Goal: Task Accomplishment & Management: Manage account settings

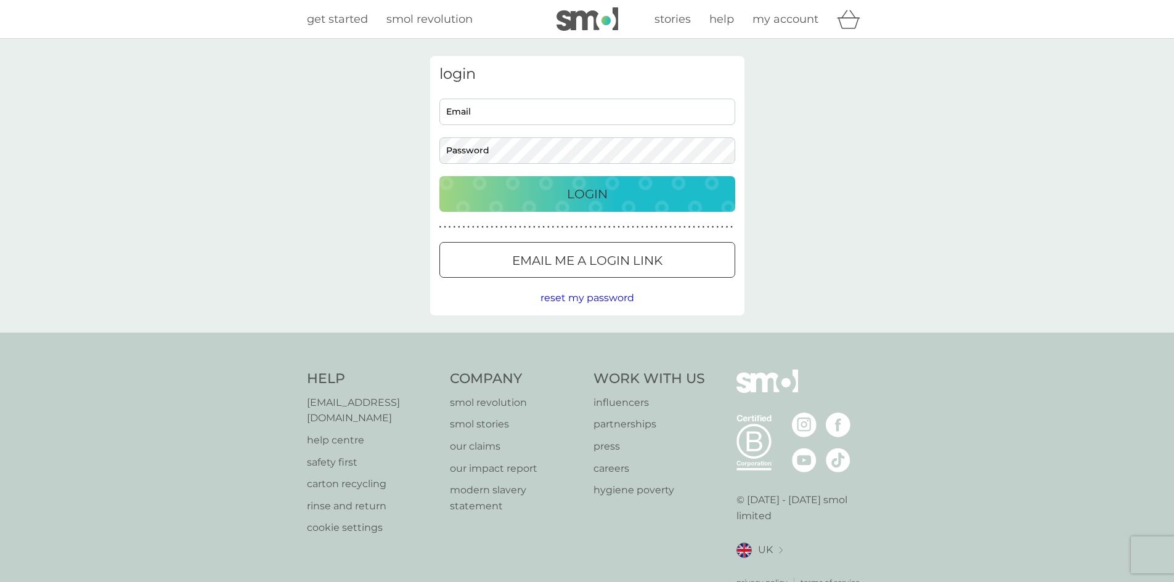
type input "andrea.mansilla.s@gmail.com"
click at [524, 99] on input "andrea.mansilla.s@gmail.com" at bounding box center [587, 112] width 296 height 26
click at [588, 189] on p "Login" at bounding box center [587, 194] width 41 height 20
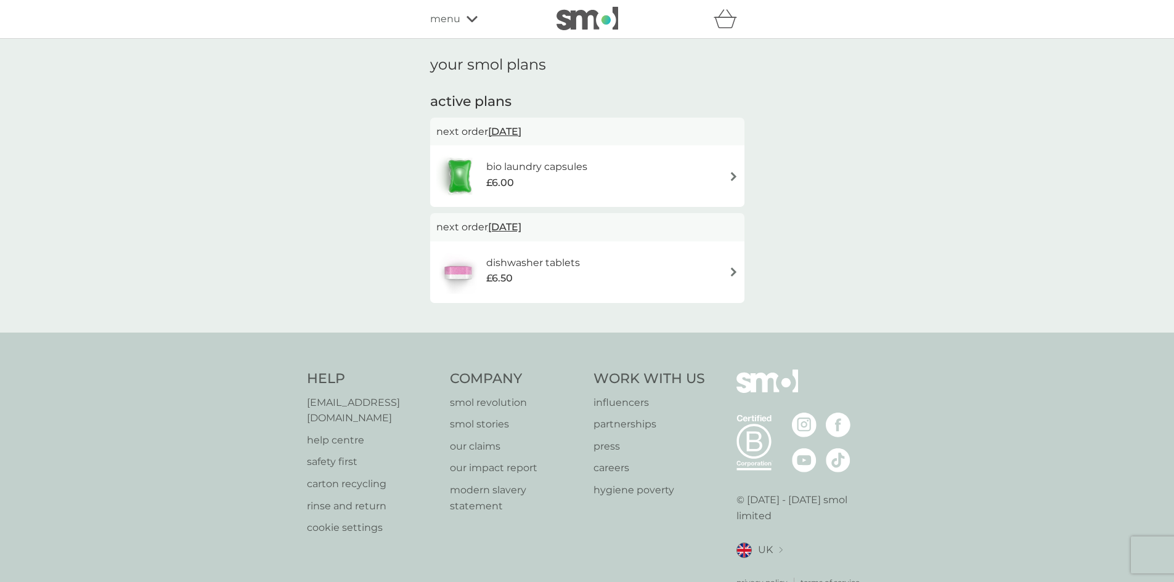
click at [470, 25] on div "menu" at bounding box center [482, 19] width 105 height 16
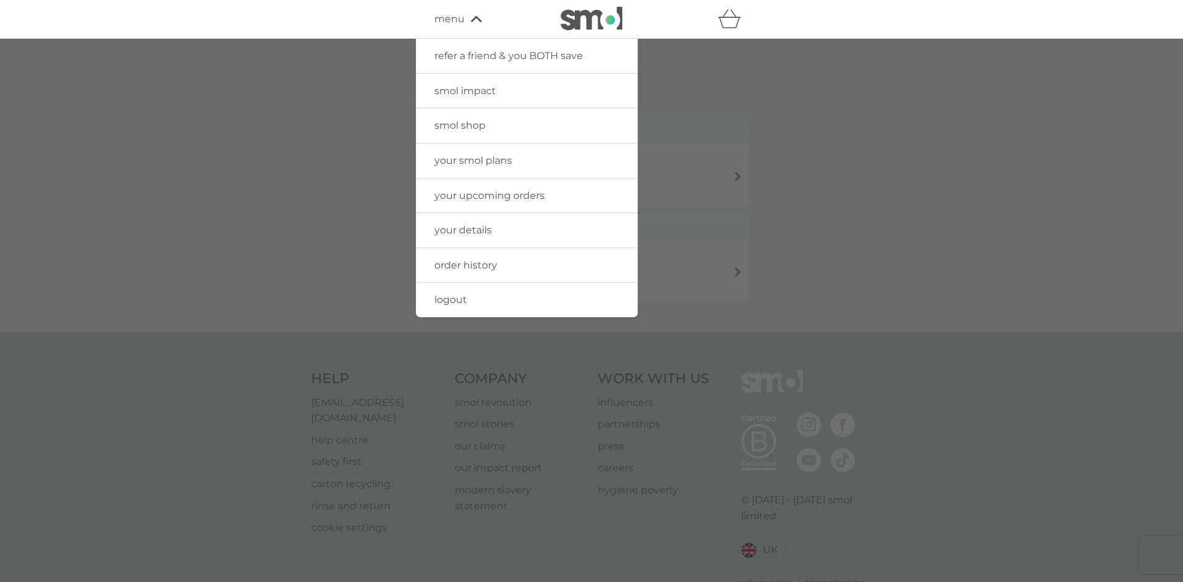
click at [479, 269] on span "order history" at bounding box center [465, 265] width 63 height 12
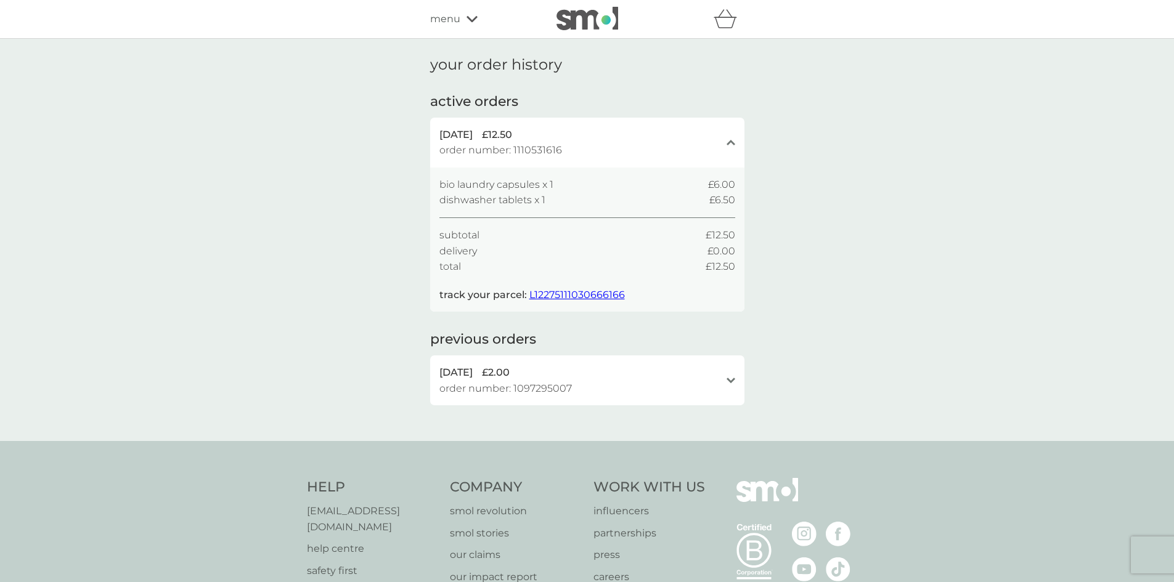
click at [648, 388] on div "[DATE] £2.00 order number: 1097295007" at bounding box center [579, 380] width 281 height 31
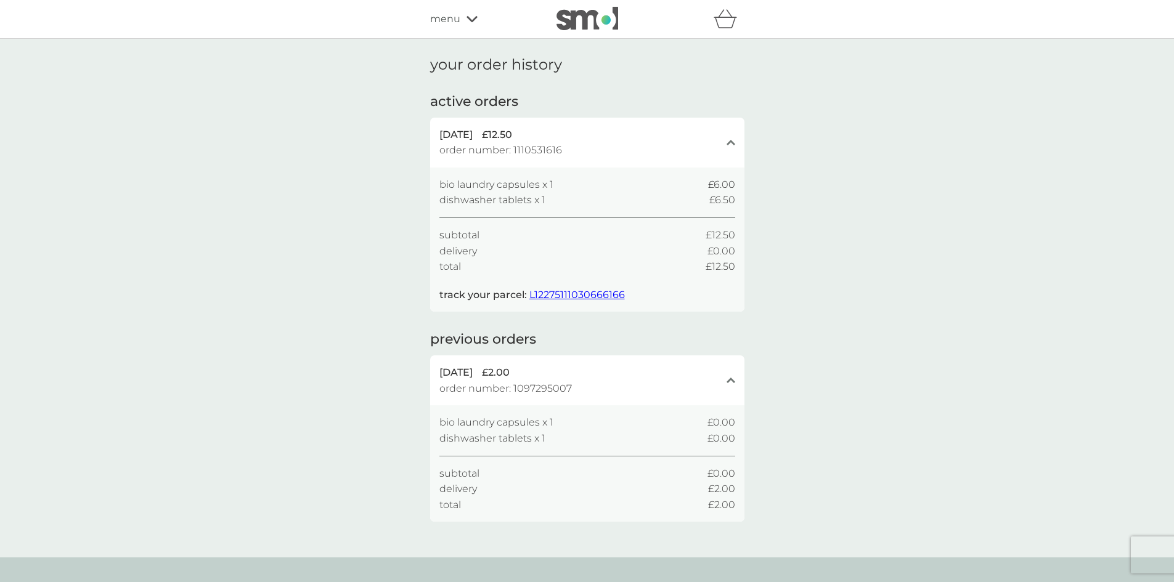
click at [462, 18] on div "menu" at bounding box center [482, 19] width 105 height 16
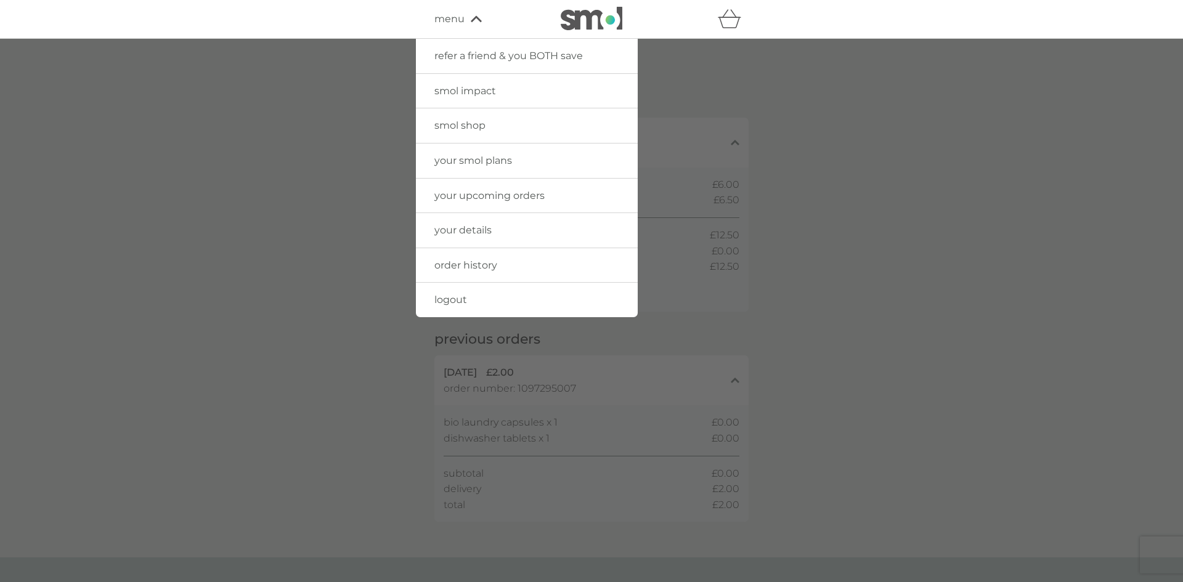
click at [497, 160] on span "your smol plans" at bounding box center [473, 161] width 78 height 12
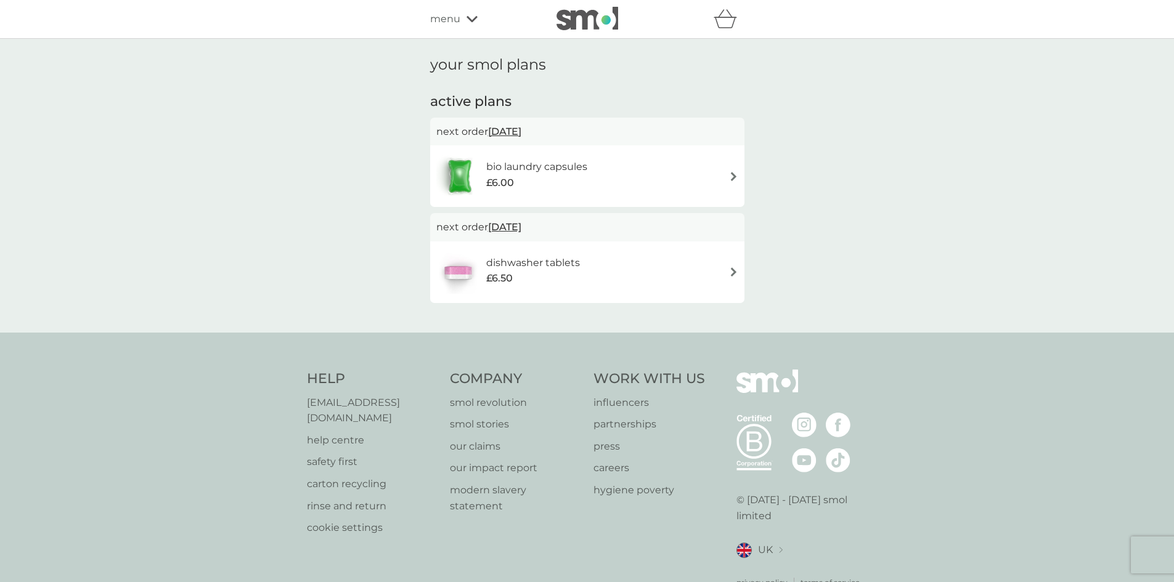
click at [638, 132] on p "next order [DATE]" at bounding box center [587, 132] width 302 height 16
click at [673, 271] on div "dishwasher tablets £6.50" at bounding box center [587, 272] width 302 height 43
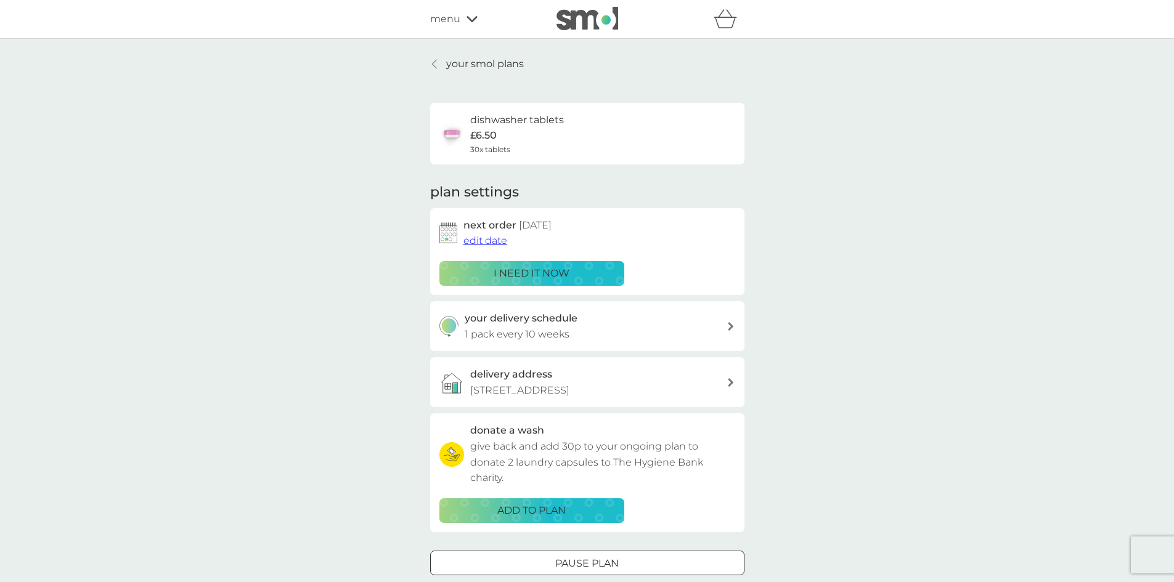
click at [441, 59] on link "your smol plans" at bounding box center [477, 64] width 94 height 16
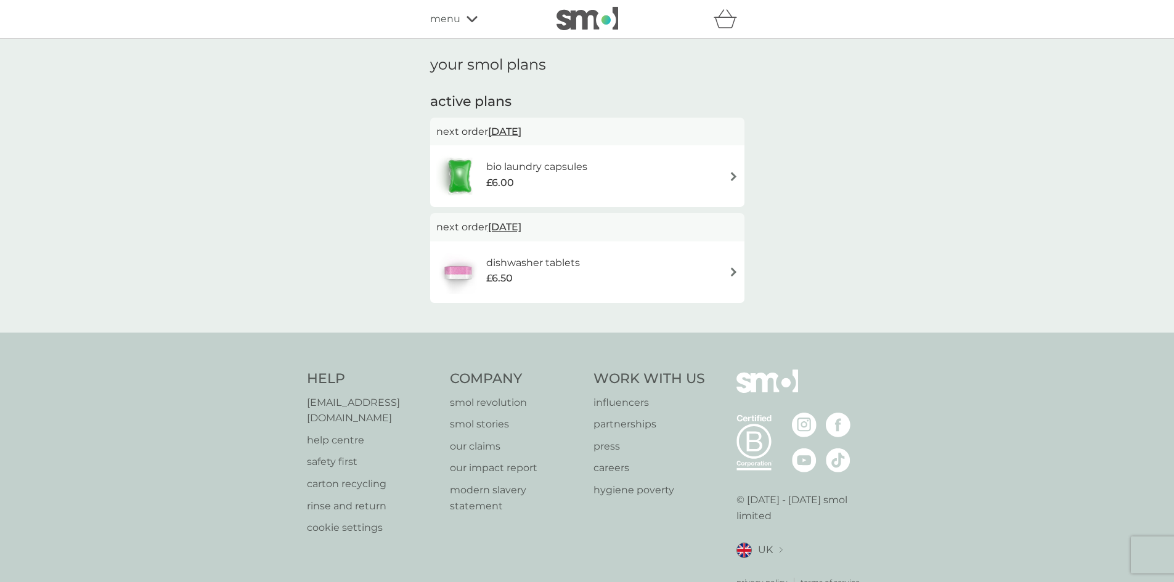
click at [670, 156] on div "bio laundry capsules £6.00" at bounding box center [587, 176] width 302 height 43
